Goal: Task Accomplishment & Management: Manage account settings

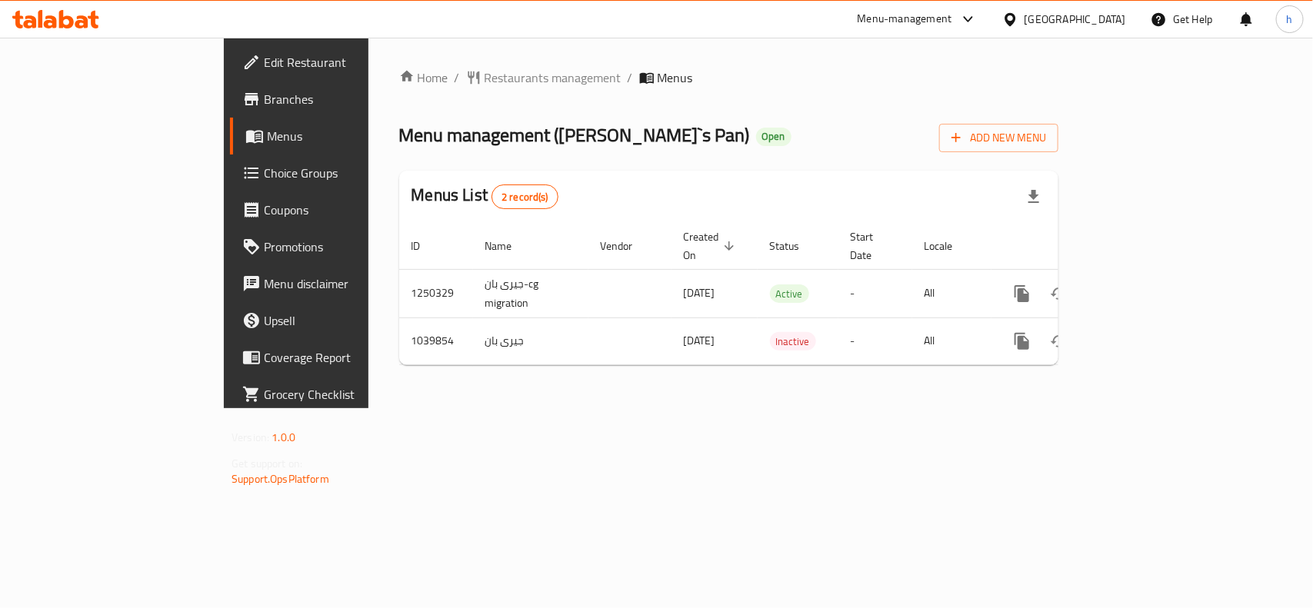
click at [1108, 24] on div "[GEOGRAPHIC_DATA]" at bounding box center [1076, 19] width 102 height 17
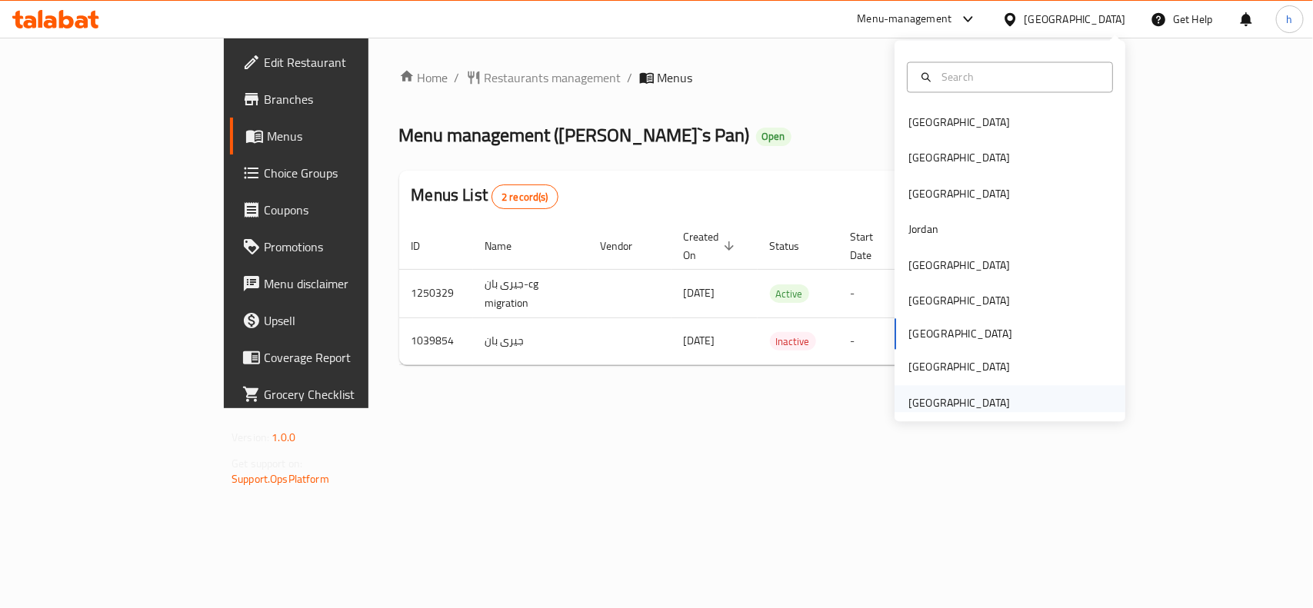
click at [944, 410] on div "[GEOGRAPHIC_DATA]" at bounding box center [959, 403] width 102 height 17
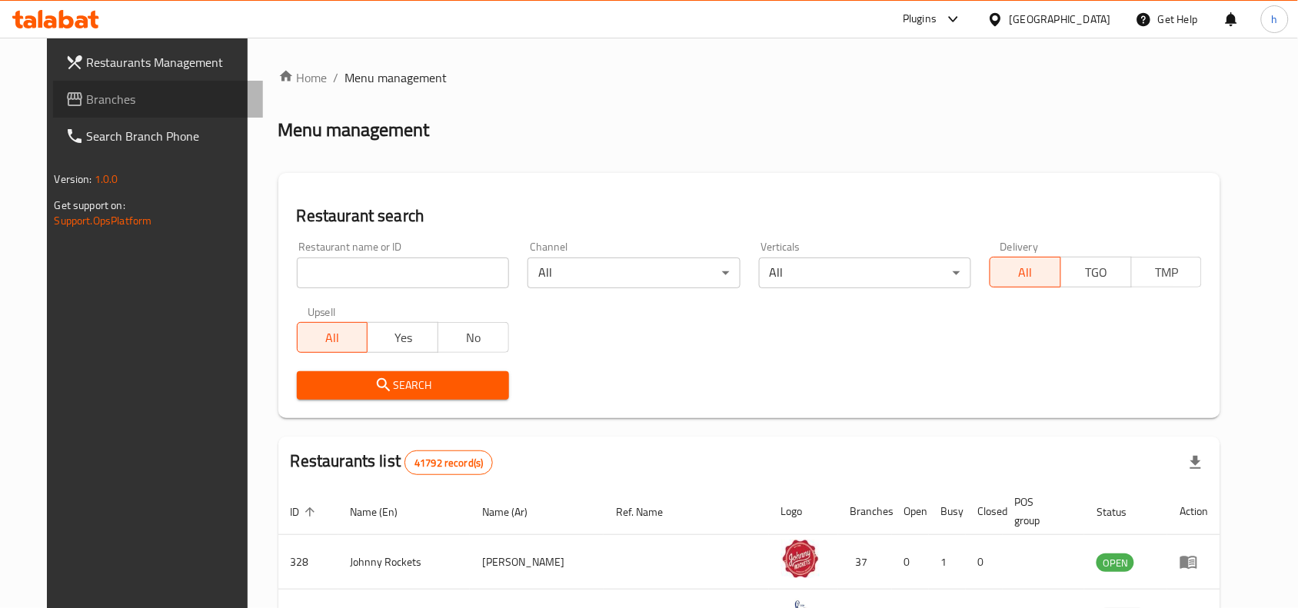
click at [87, 96] on span "Branches" at bounding box center [169, 99] width 165 height 18
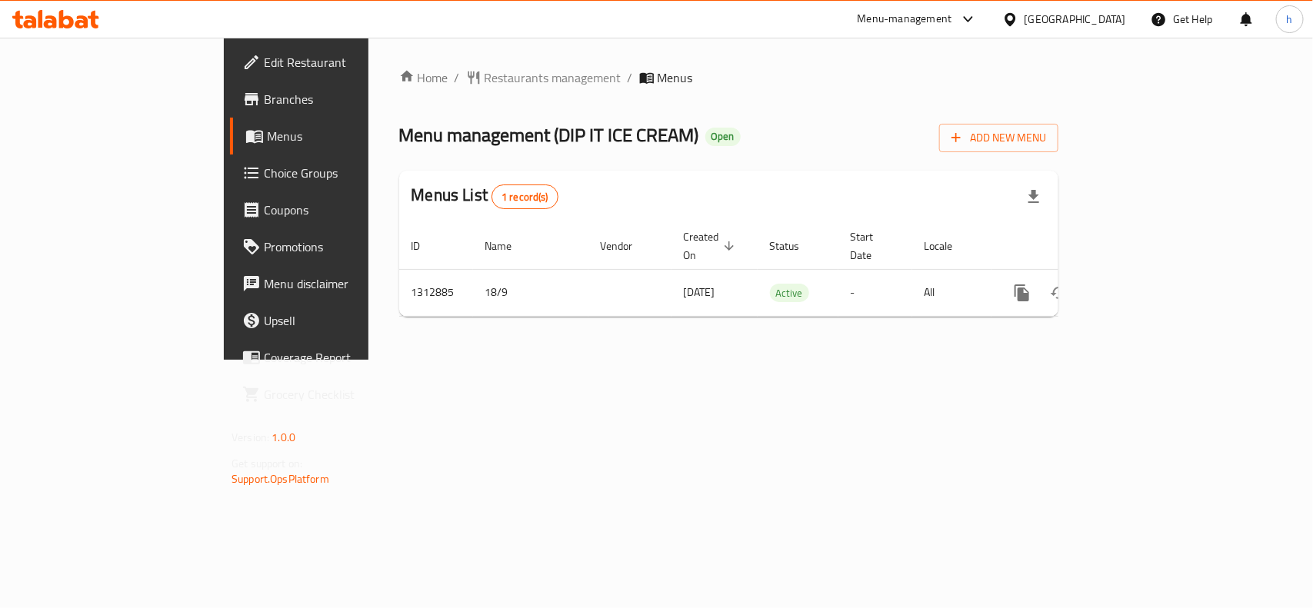
click at [1100, 16] on div "[GEOGRAPHIC_DATA]" at bounding box center [1076, 19] width 102 height 17
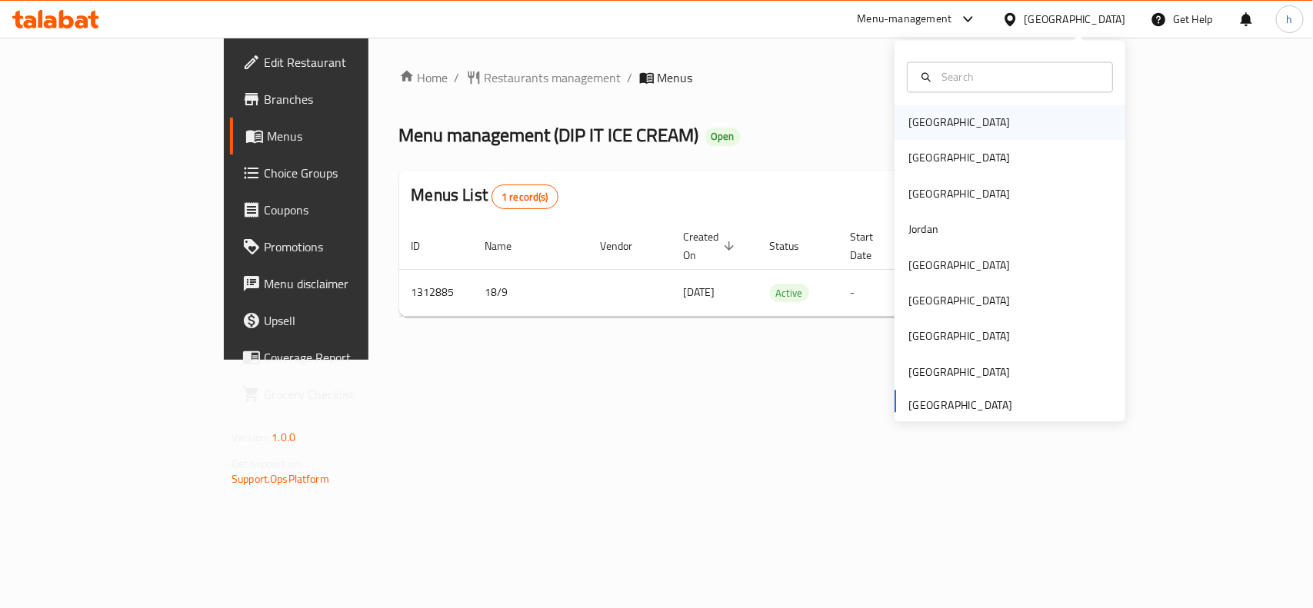
click at [927, 125] on div "[GEOGRAPHIC_DATA]" at bounding box center [959, 123] width 102 height 17
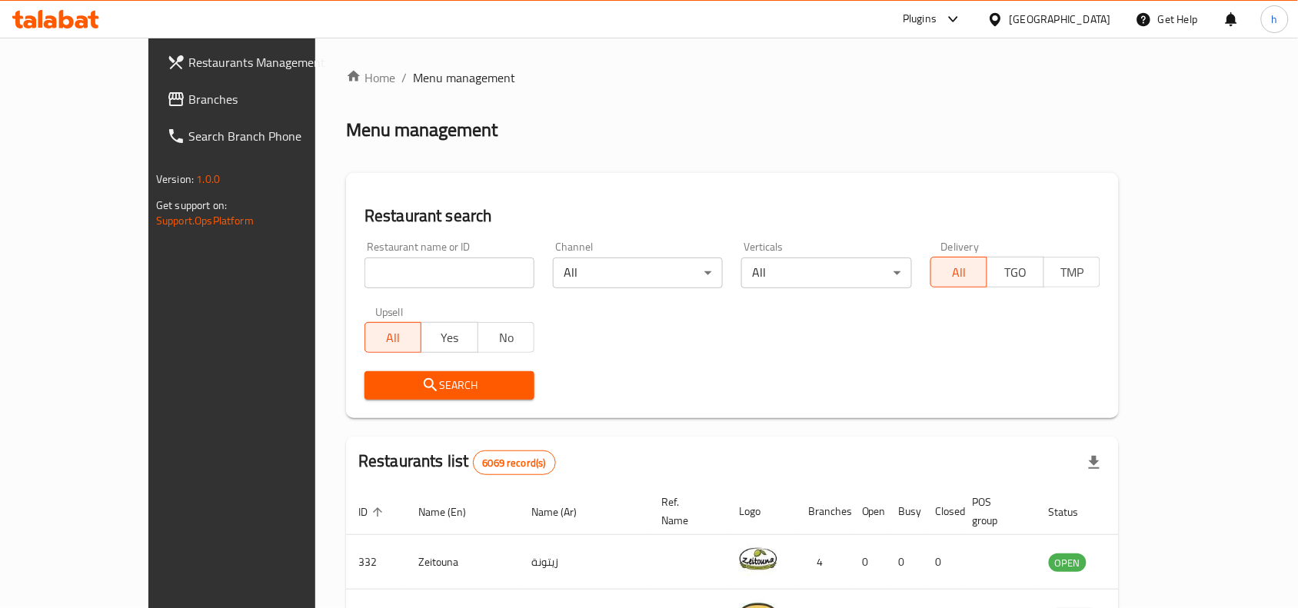
click at [188, 93] on span "Branches" at bounding box center [270, 99] width 165 height 18
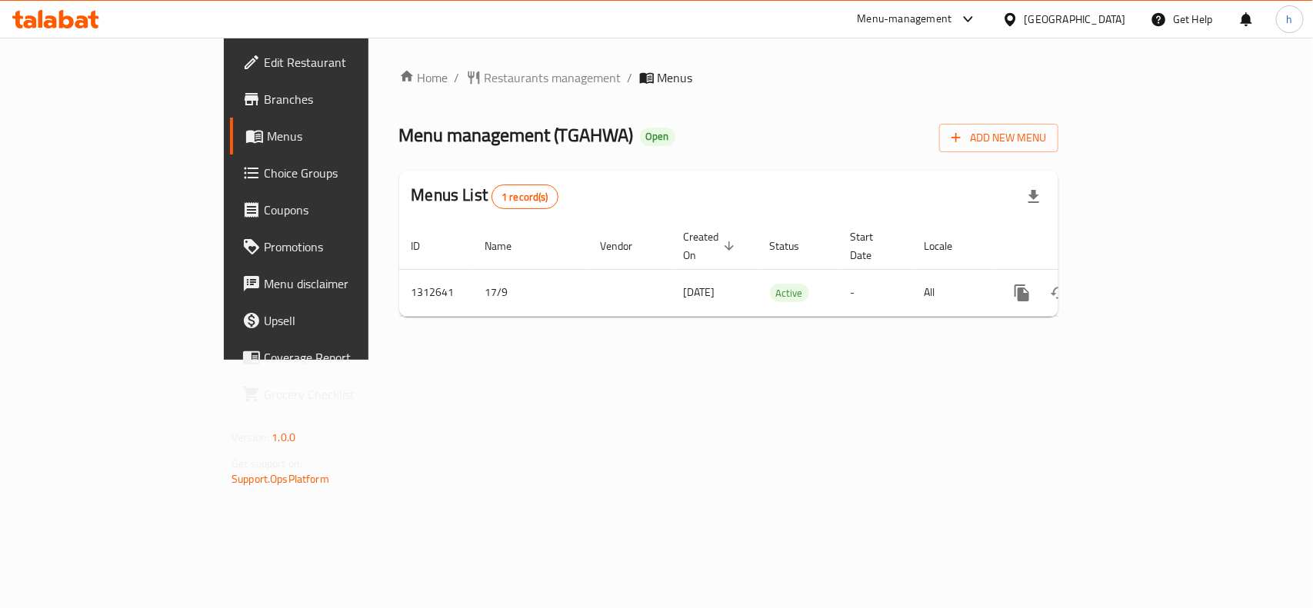
click at [1113, 15] on div "[GEOGRAPHIC_DATA]" at bounding box center [1076, 19] width 102 height 17
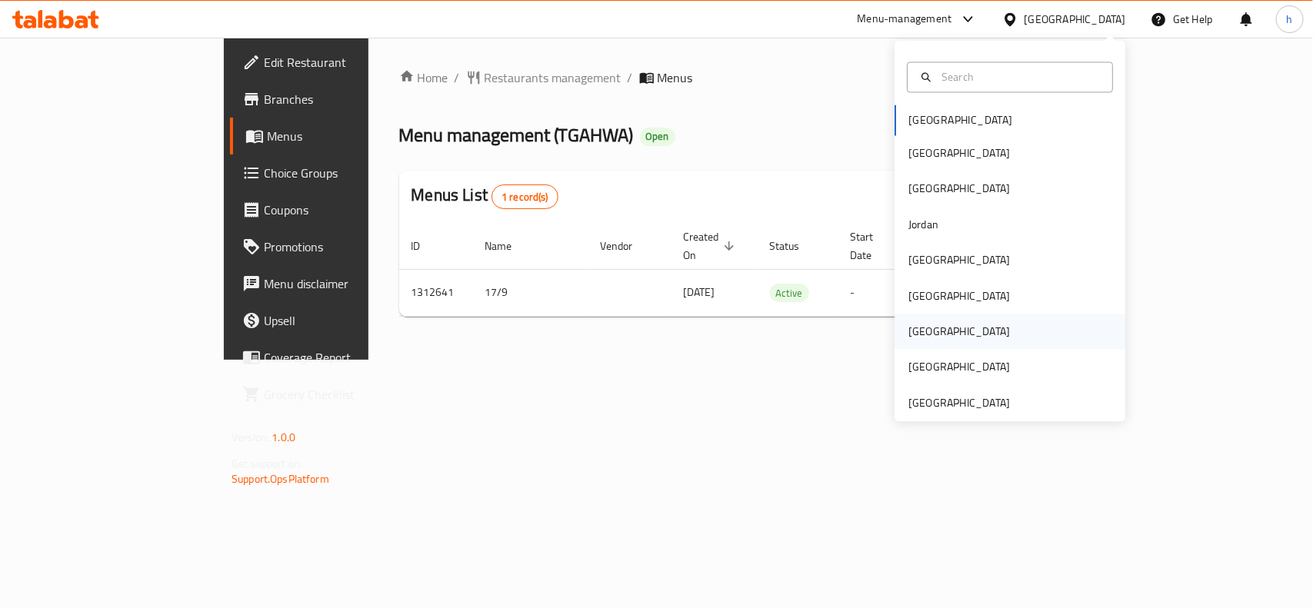
click at [915, 332] on div "[GEOGRAPHIC_DATA]" at bounding box center [959, 332] width 102 height 17
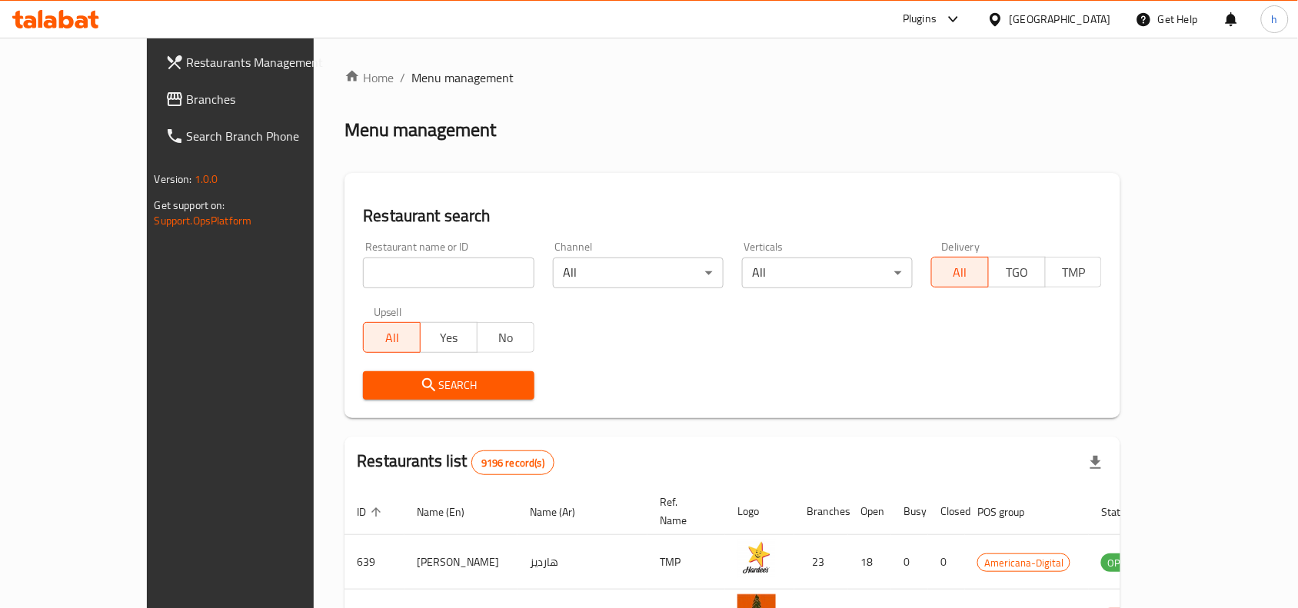
click at [187, 94] on span "Branches" at bounding box center [269, 99] width 165 height 18
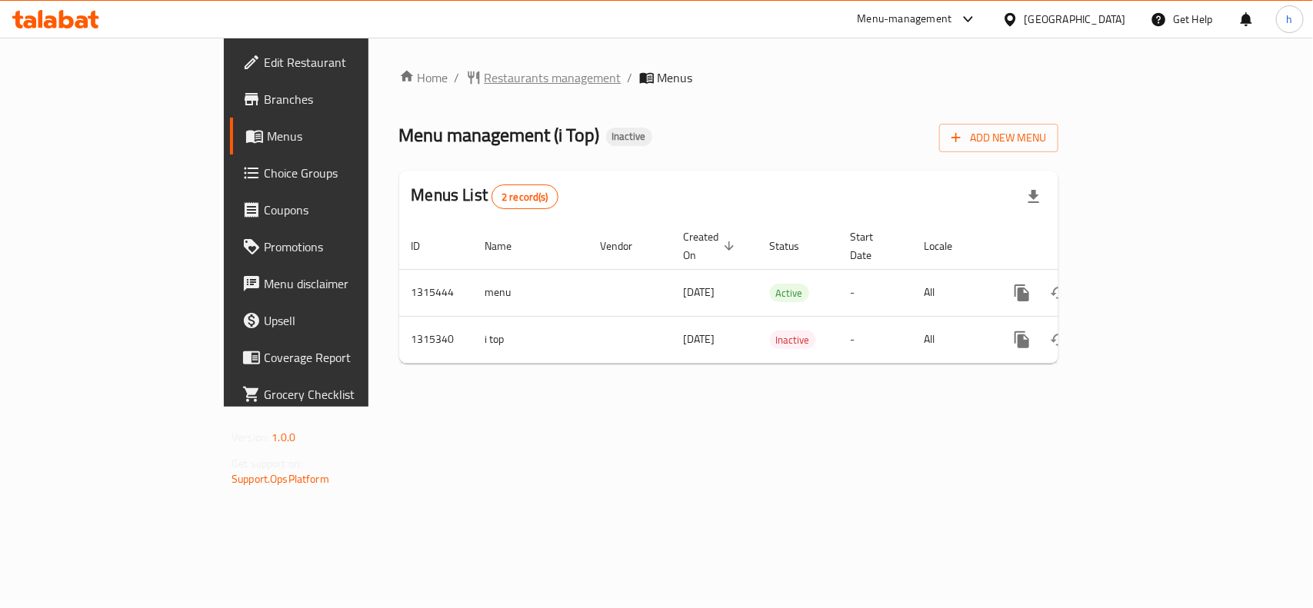
click at [485, 77] on span "Restaurants management" at bounding box center [553, 77] width 137 height 18
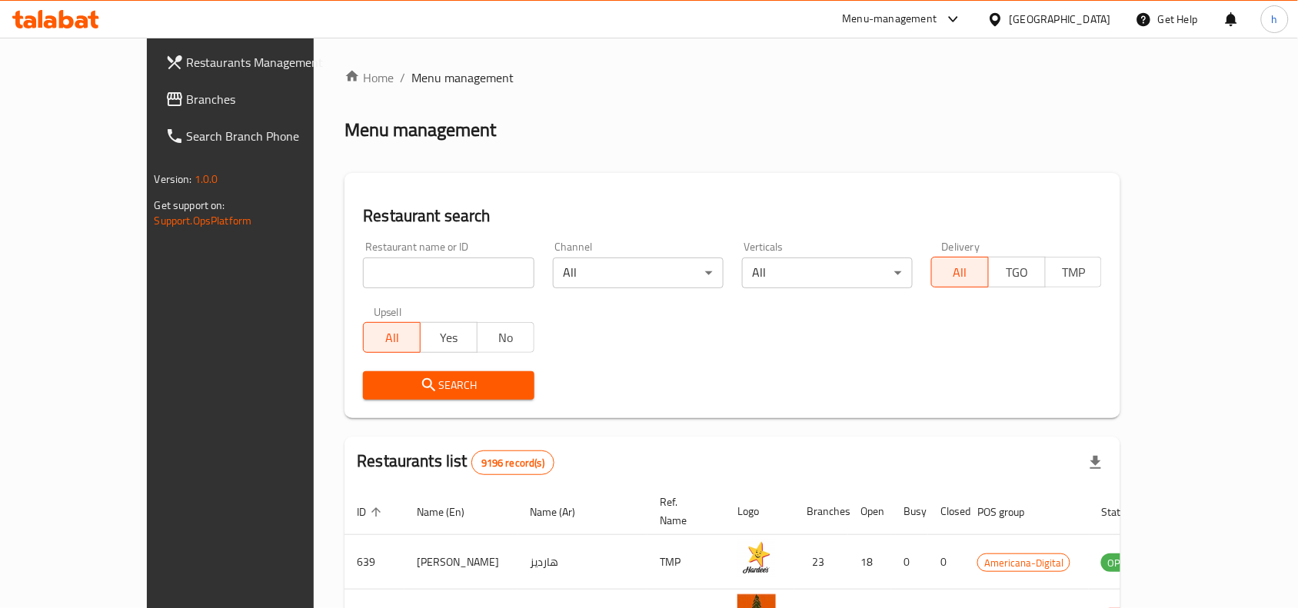
click at [187, 90] on span "Branches" at bounding box center [269, 99] width 165 height 18
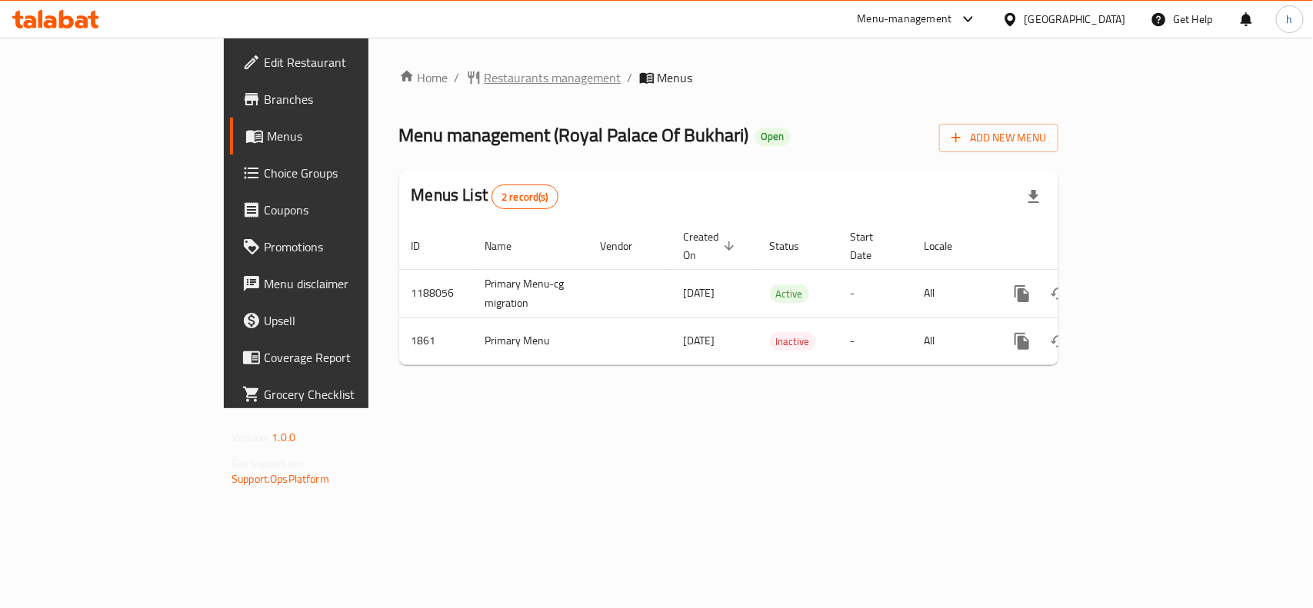
click at [485, 68] on span "Restaurants management" at bounding box center [553, 77] width 137 height 18
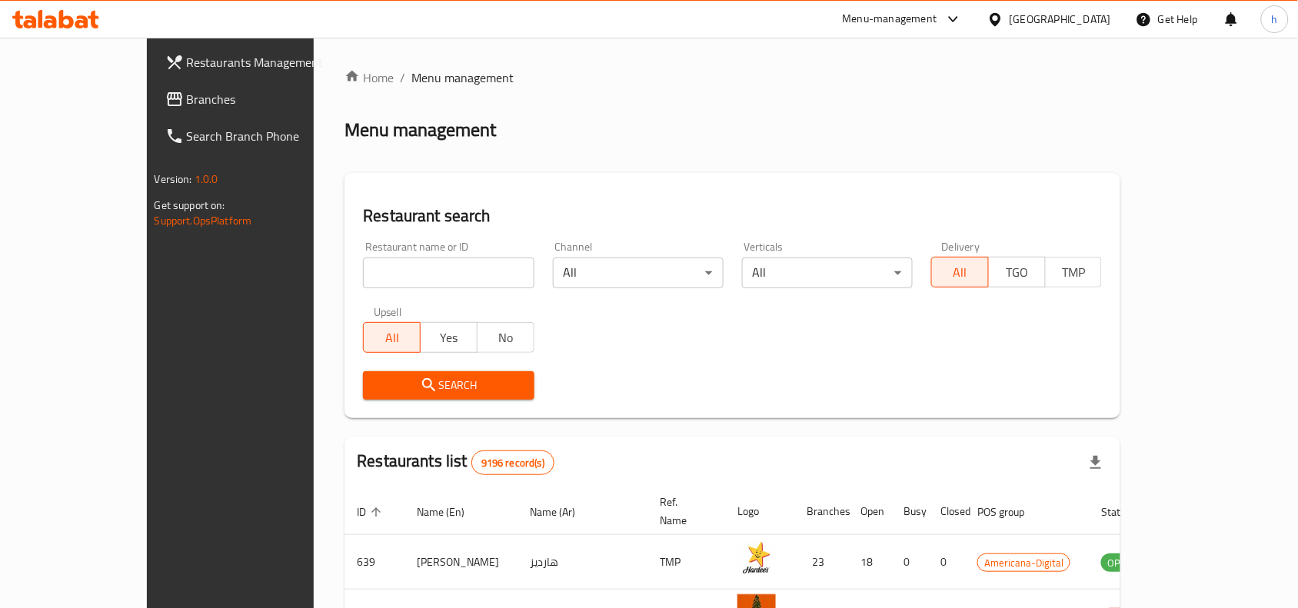
click at [187, 90] on span "Branches" at bounding box center [269, 99] width 165 height 18
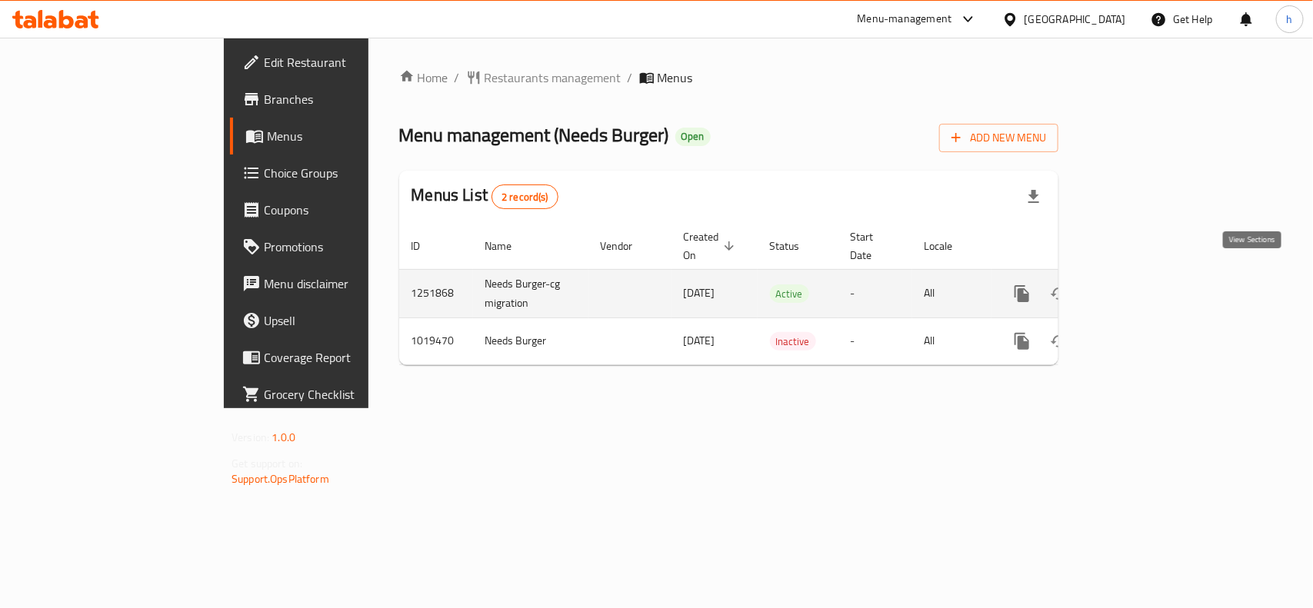
click at [1142, 285] on icon "enhanced table" at bounding box center [1133, 294] width 18 height 18
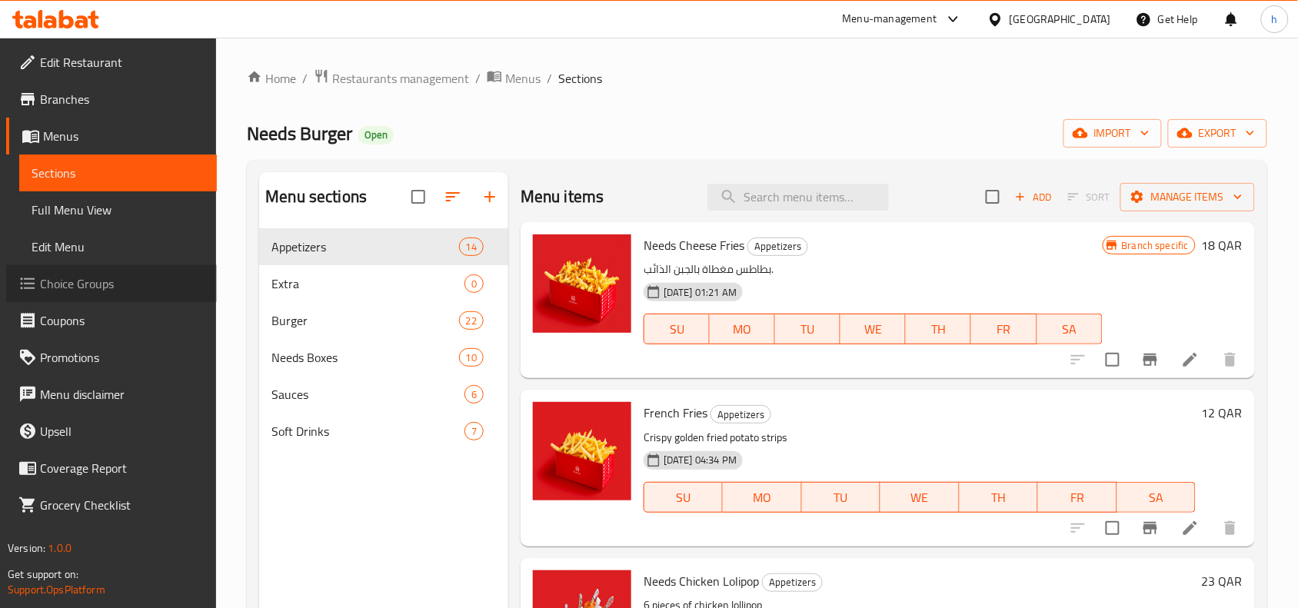
click at [92, 283] on span "Choice Groups" at bounding box center [122, 284] width 165 height 18
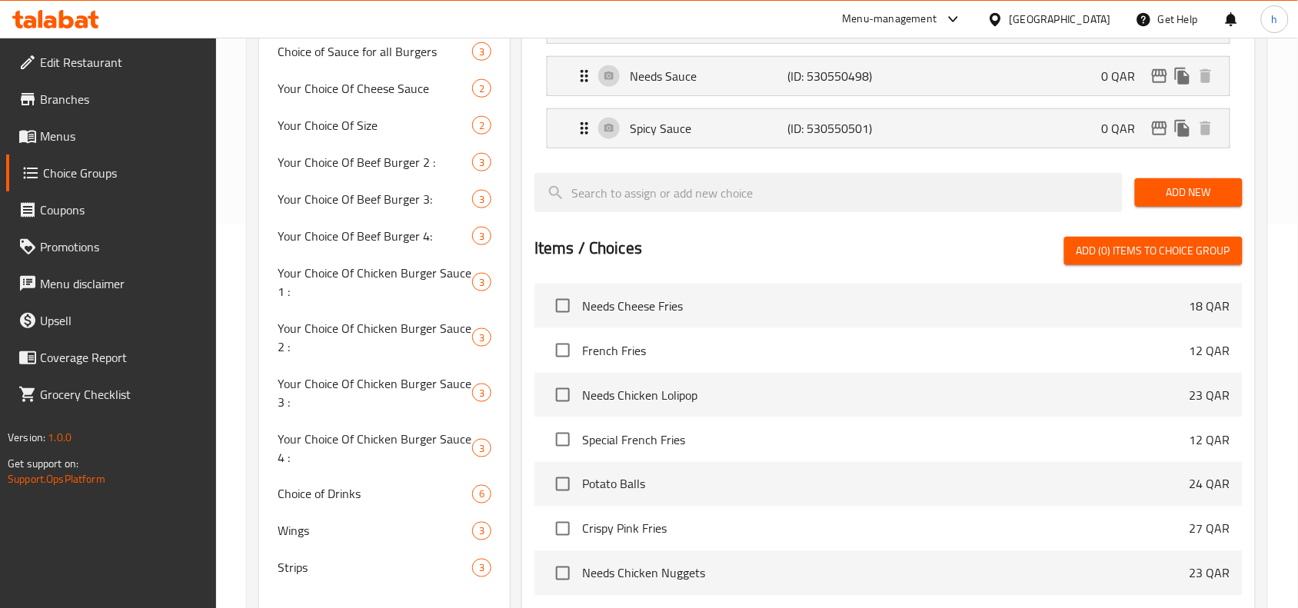
scroll to position [481, 0]
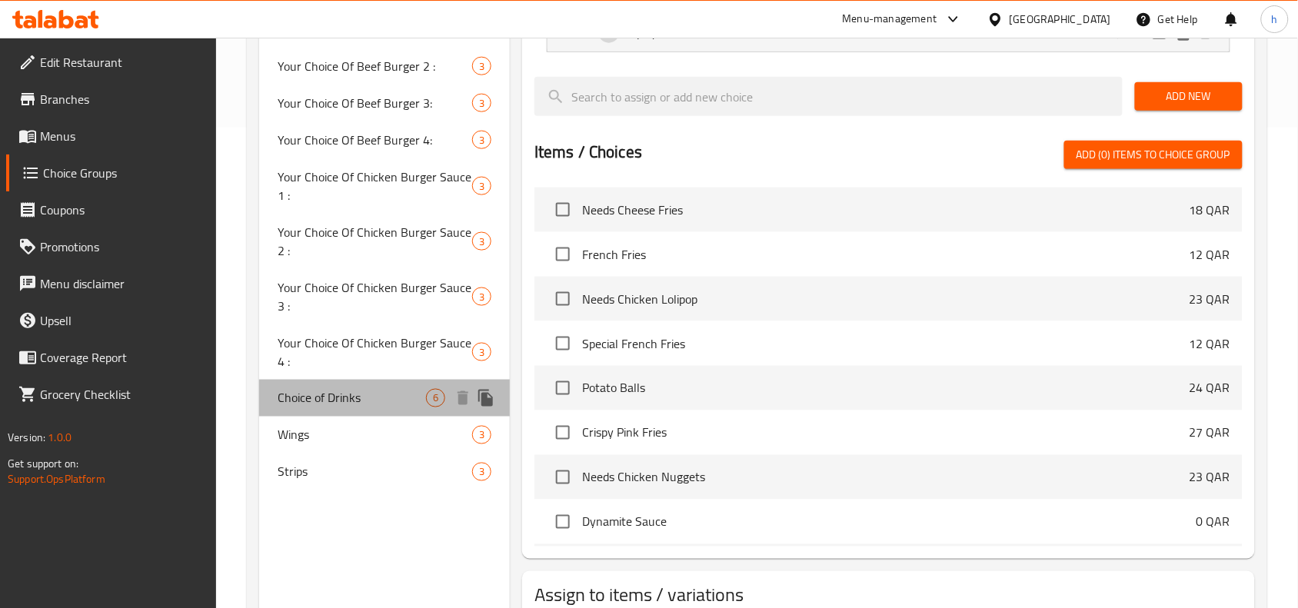
click at [375, 394] on span "Choice of Drinks" at bounding box center [352, 398] width 148 height 18
type input "Choice of Drinks"
type input "0"
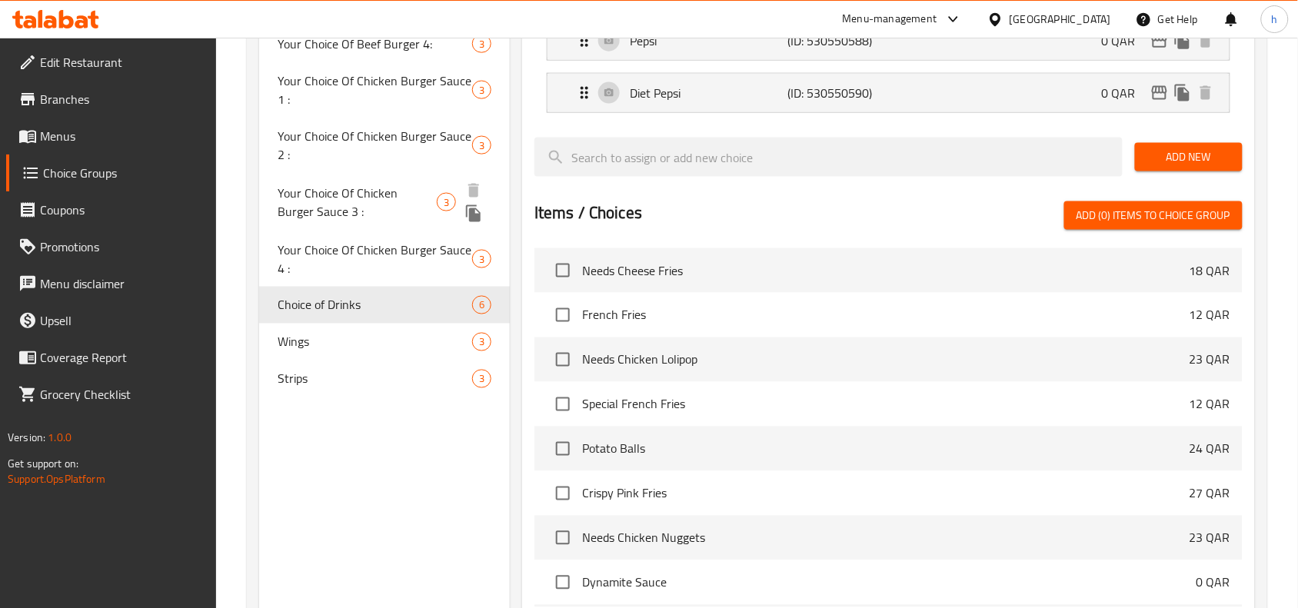
scroll to position [0, 0]
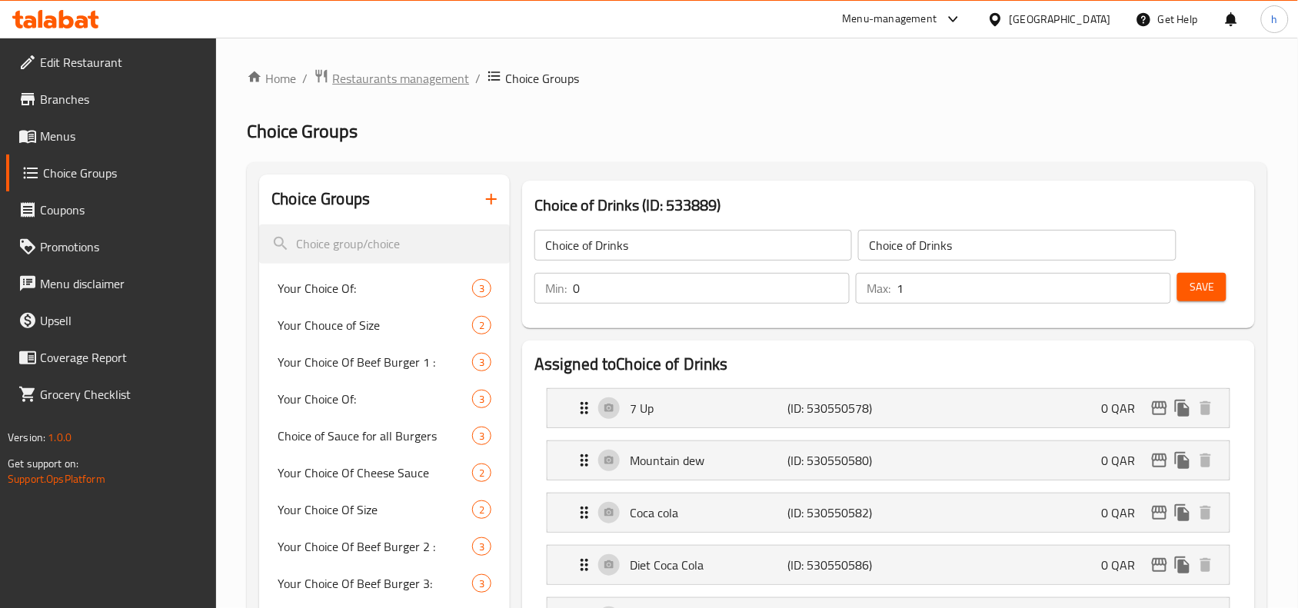
click at [379, 85] on span "Restaurants management" at bounding box center [400, 78] width 137 height 18
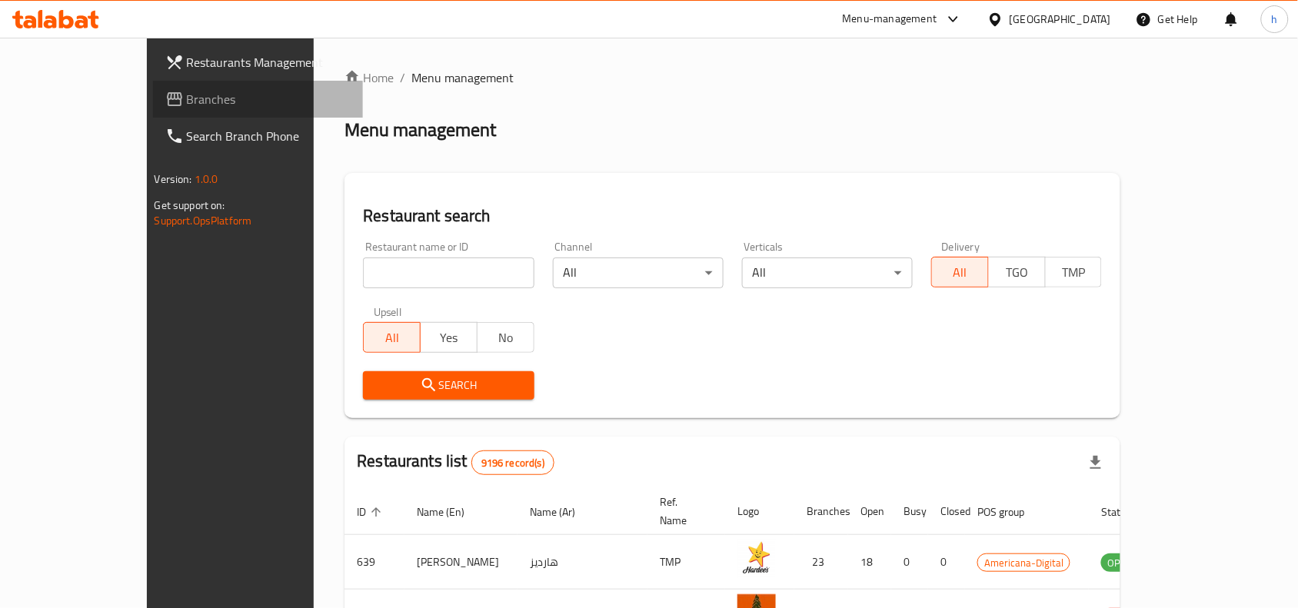
click at [187, 95] on span "Branches" at bounding box center [269, 99] width 165 height 18
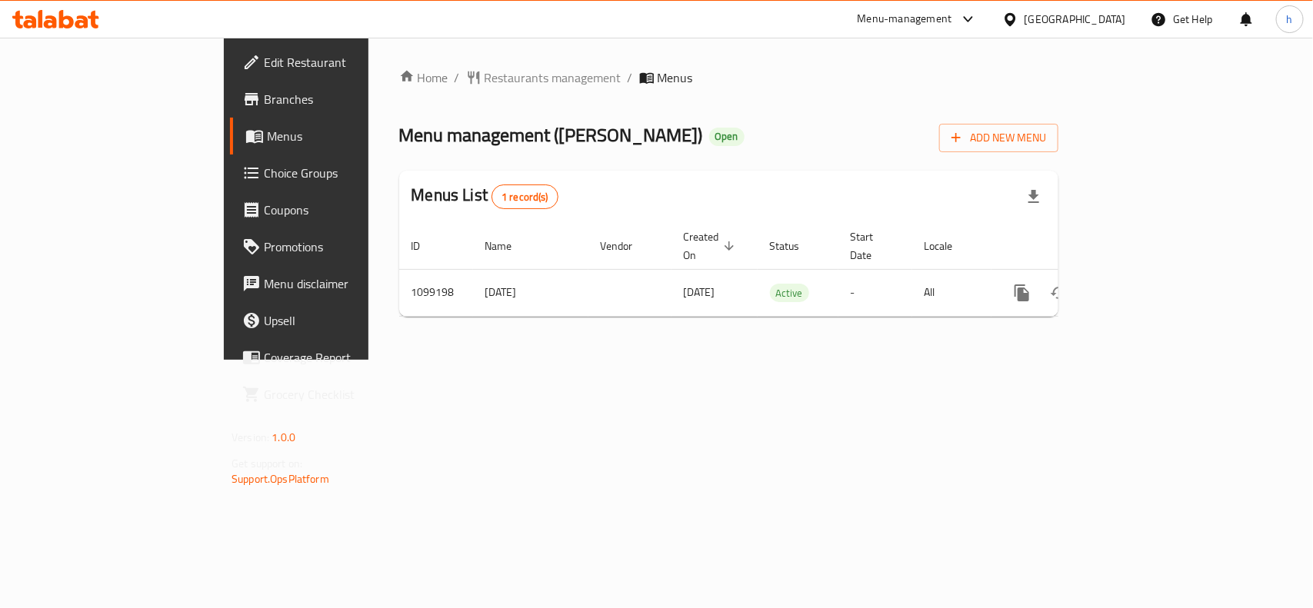
click at [1112, 16] on div "[GEOGRAPHIC_DATA]" at bounding box center [1076, 19] width 102 height 17
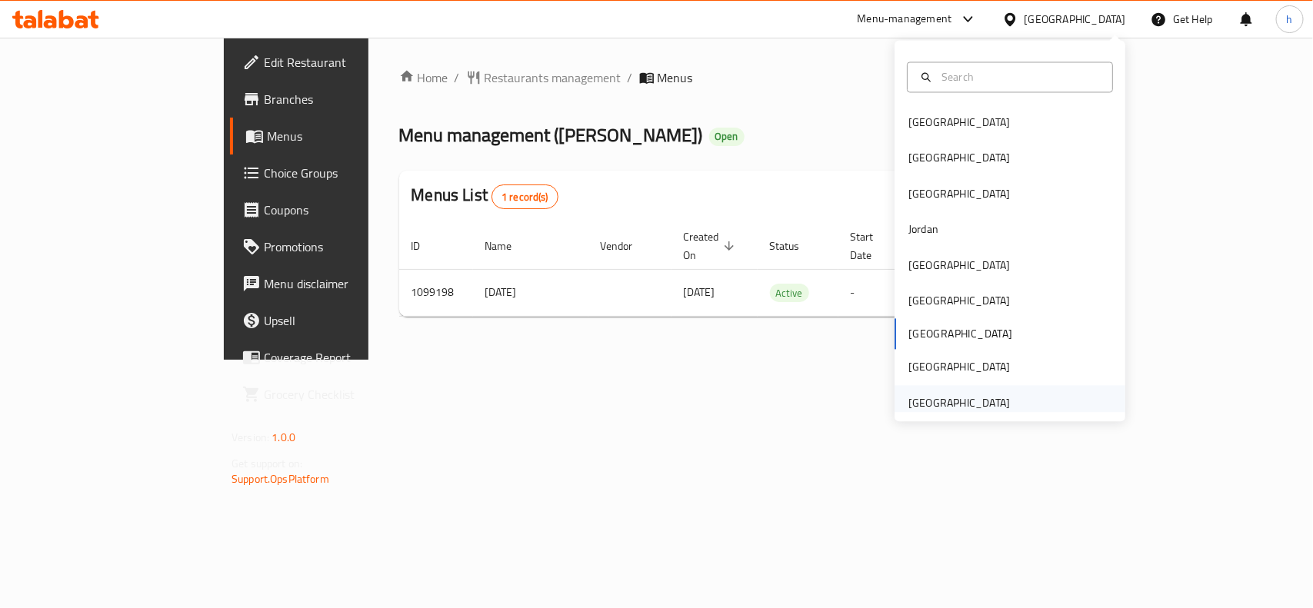
click at [970, 405] on div "[GEOGRAPHIC_DATA]" at bounding box center [959, 403] width 102 height 17
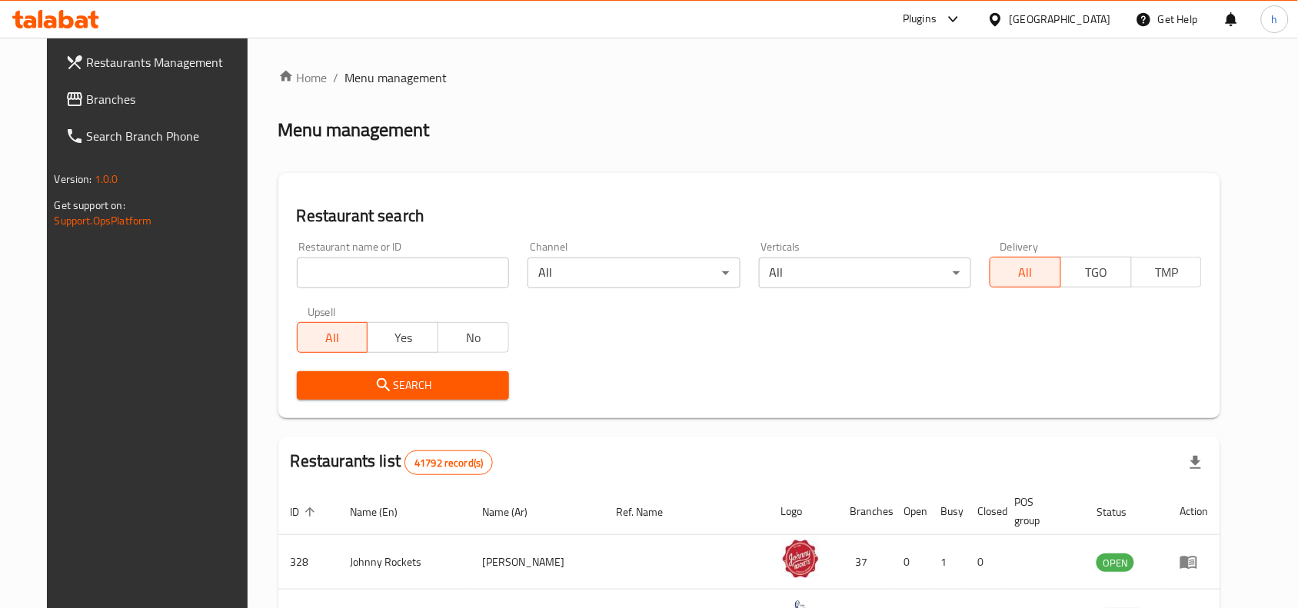
click at [113, 88] on link "Branches" at bounding box center [158, 99] width 211 height 37
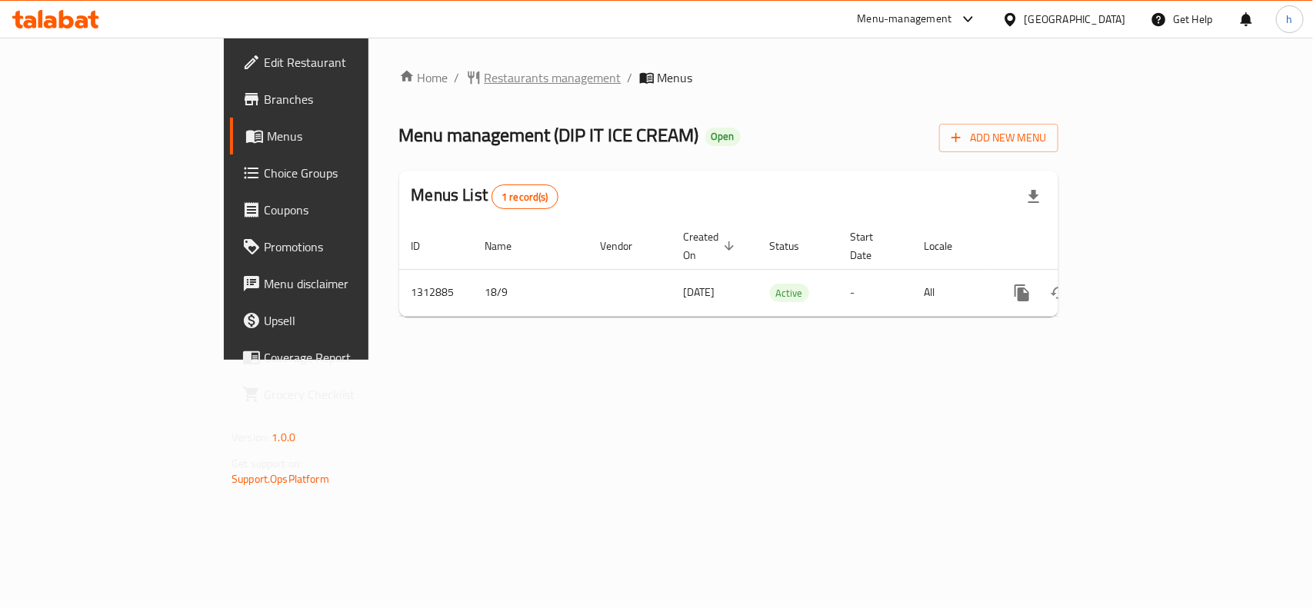
click at [485, 77] on span "Restaurants management" at bounding box center [553, 77] width 137 height 18
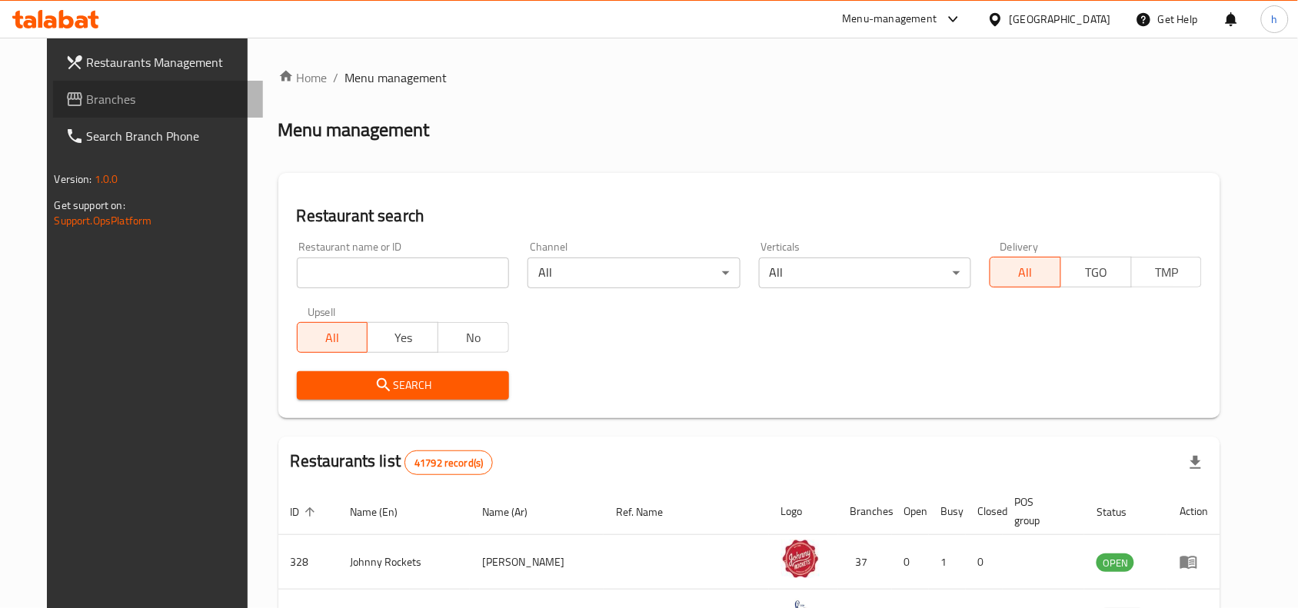
click at [104, 93] on span "Branches" at bounding box center [169, 99] width 165 height 18
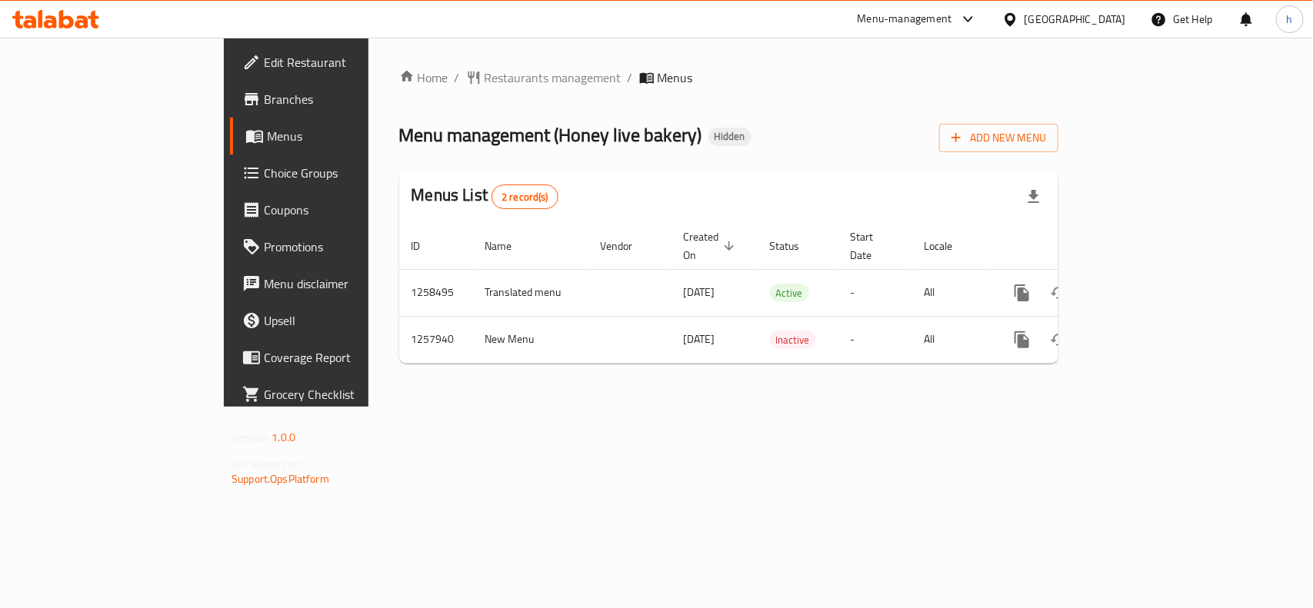
click at [1097, 24] on div "United Arab Emirates" at bounding box center [1076, 19] width 102 height 17
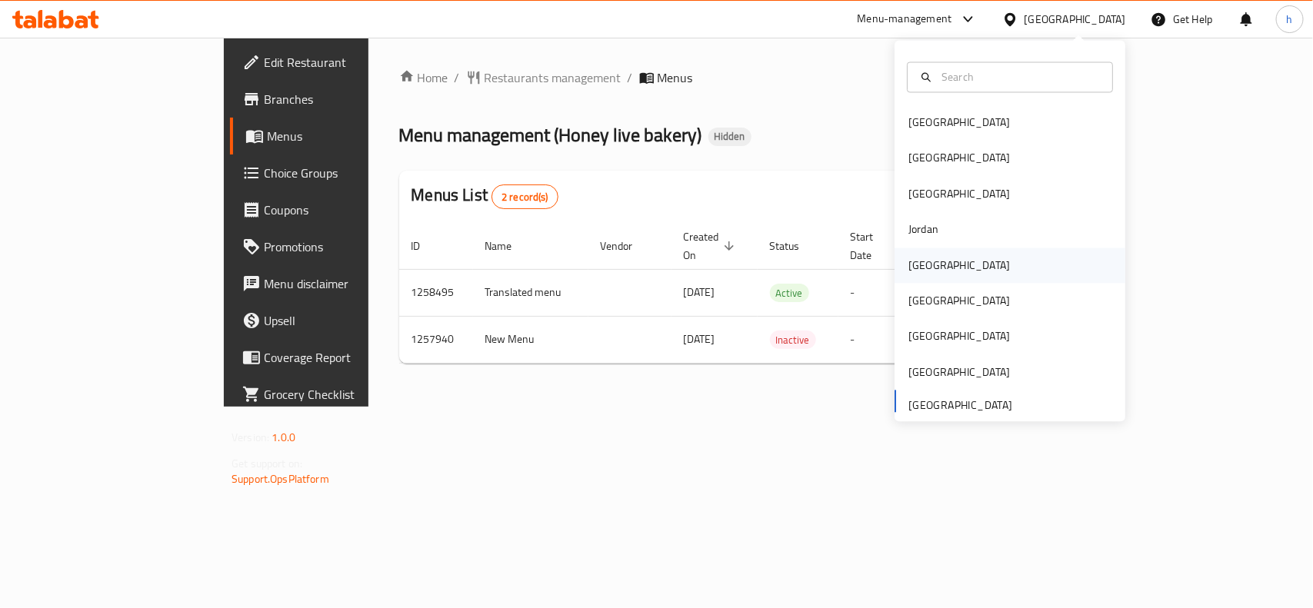
click at [924, 274] on div "[GEOGRAPHIC_DATA]" at bounding box center [959, 265] width 102 height 17
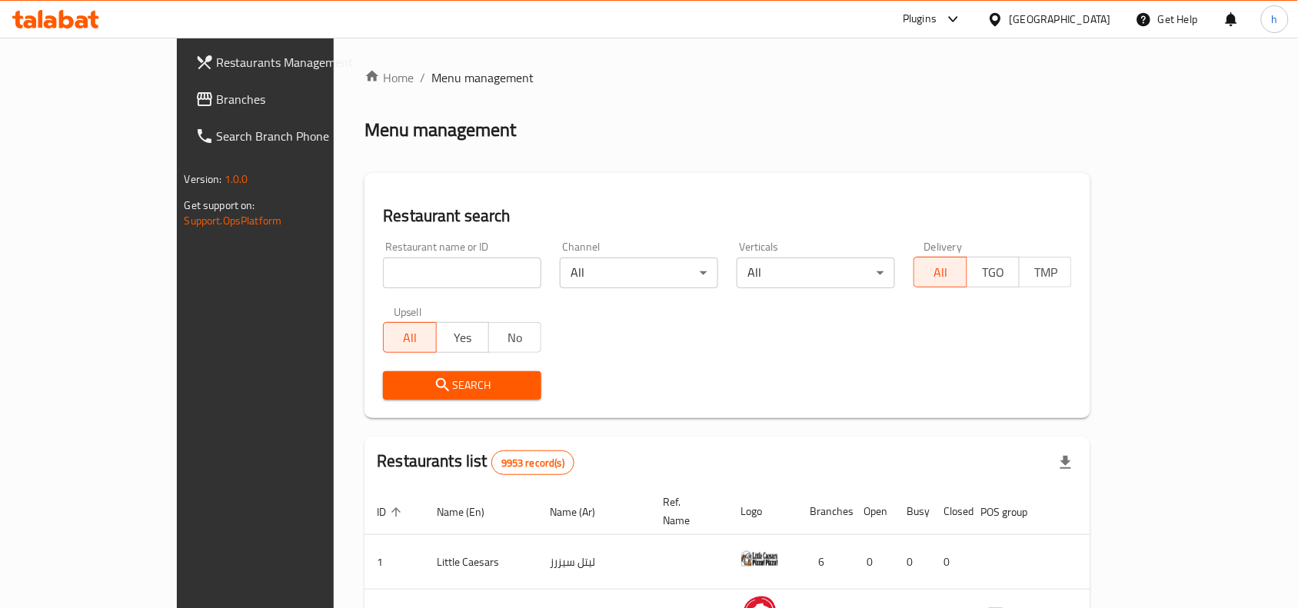
click at [217, 102] on span "Branches" at bounding box center [299, 99] width 165 height 18
